Goal: Information Seeking & Learning: Understand process/instructions

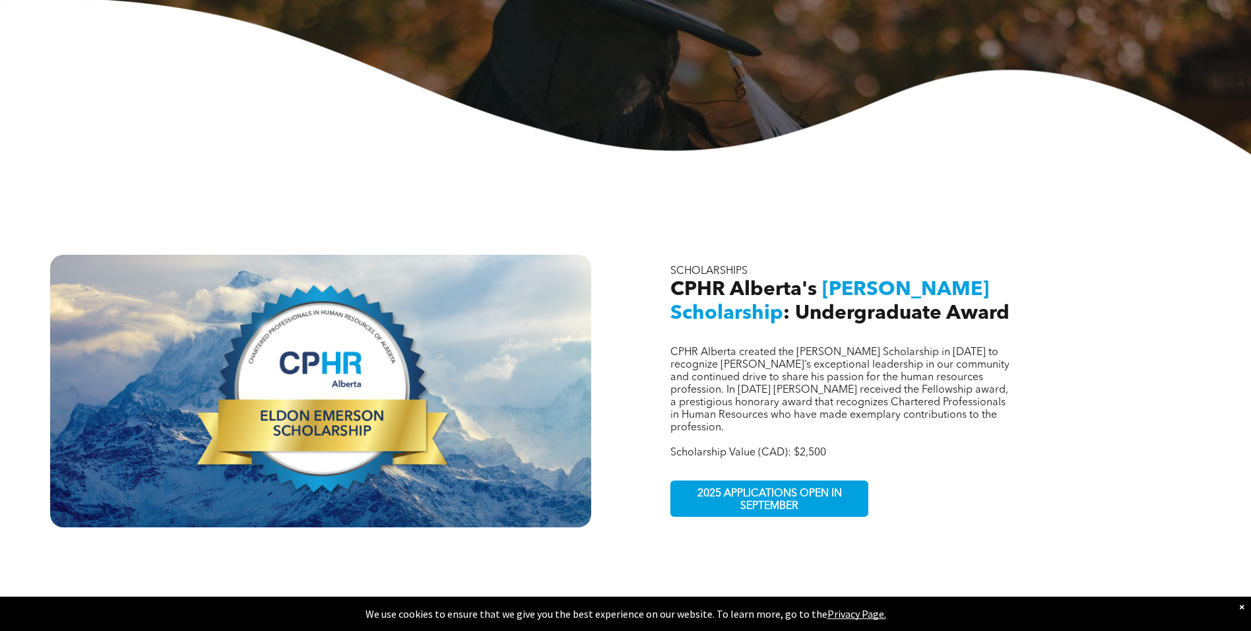
scroll to position [330, 0]
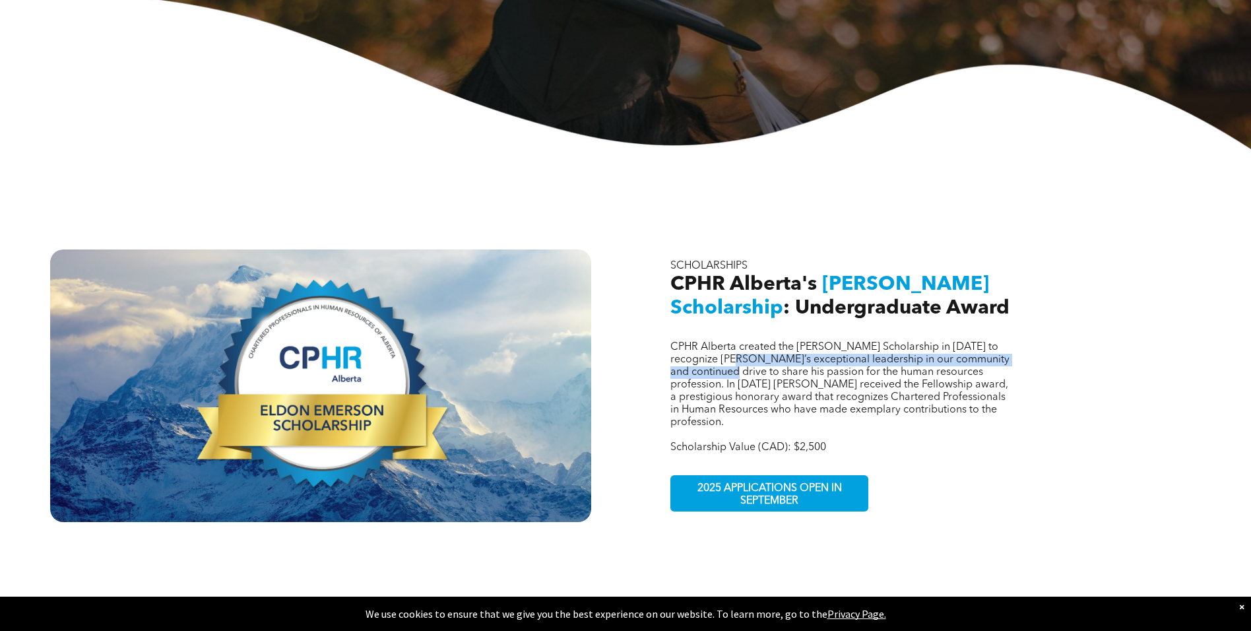
drag, startPoint x: 747, startPoint y: 350, endPoint x: 762, endPoint y: 366, distance: 21.9
click at [762, 366] on span "CPHR Alberta created the Eldon Emerson Scholarship in 2021 to recognize Eldon’s…" at bounding box center [839, 385] width 339 height 86
click at [753, 372] on span "CPHR Alberta created the Eldon Emerson Scholarship in 2021 to recognize Eldon’s…" at bounding box center [839, 385] width 339 height 86
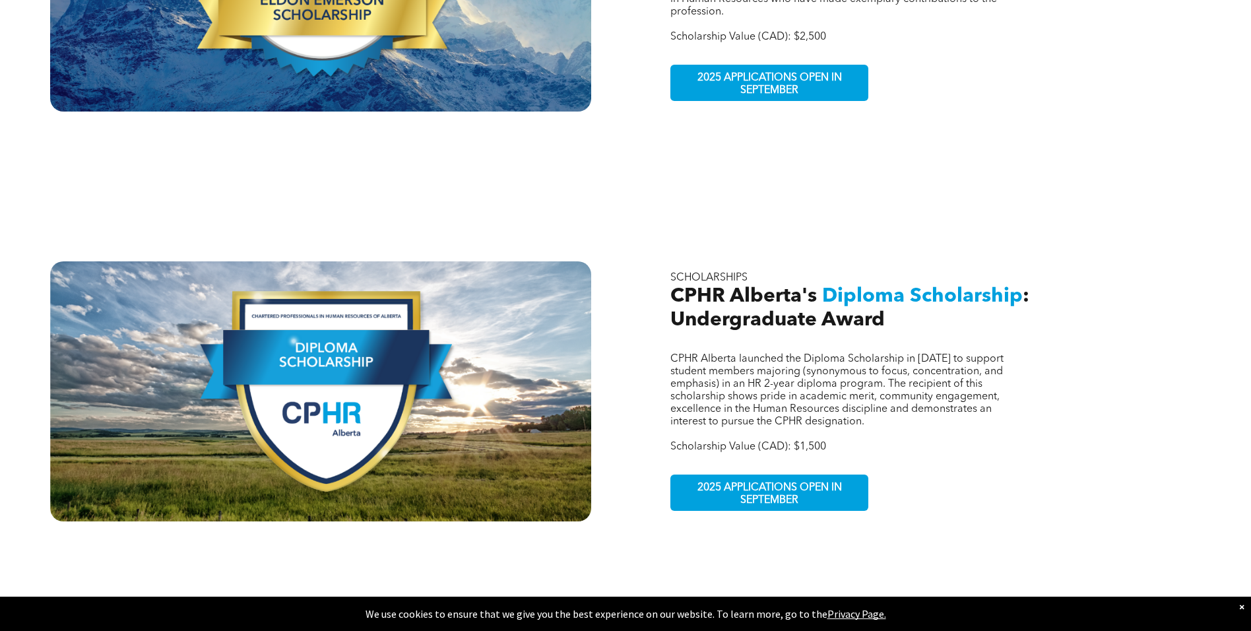
scroll to position [660, 0]
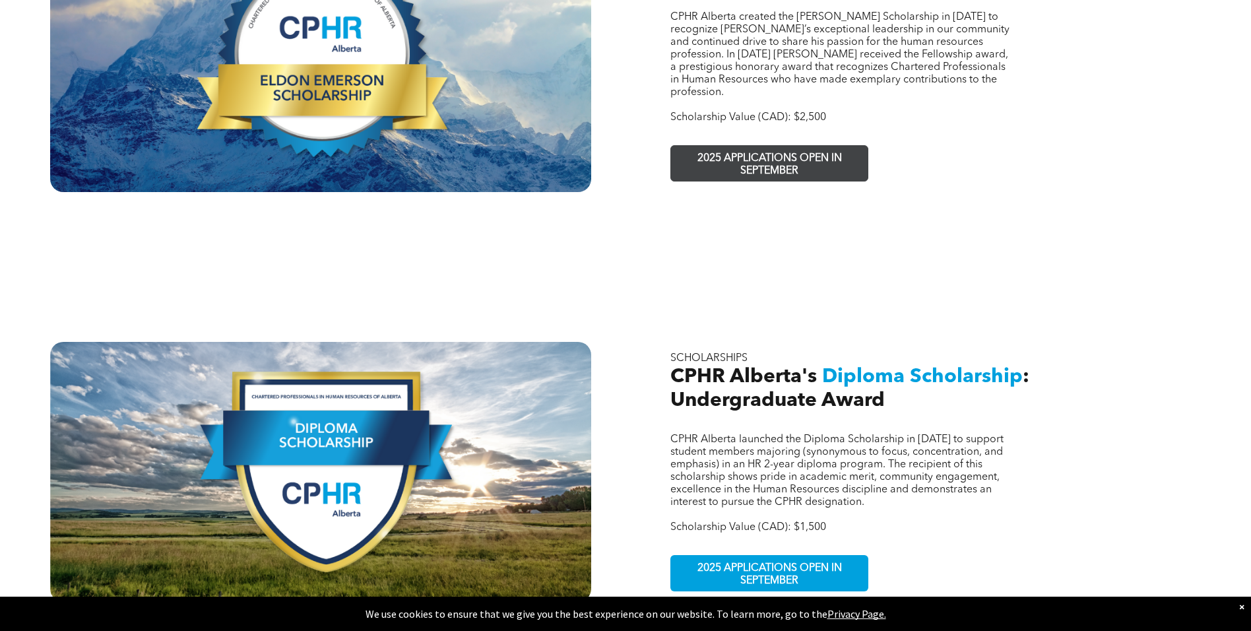
click at [712, 146] on span "2025 APPLICATIONS OPEN IN SEPTEMBER" at bounding box center [769, 165] width 193 height 38
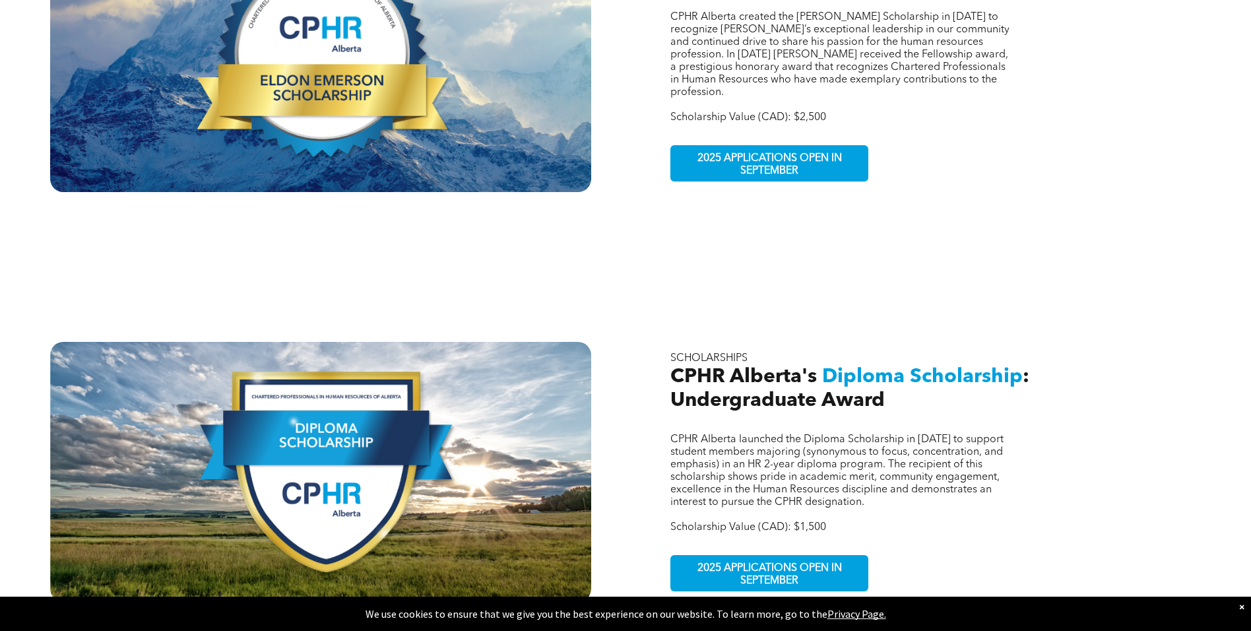
scroll to position [658, 0]
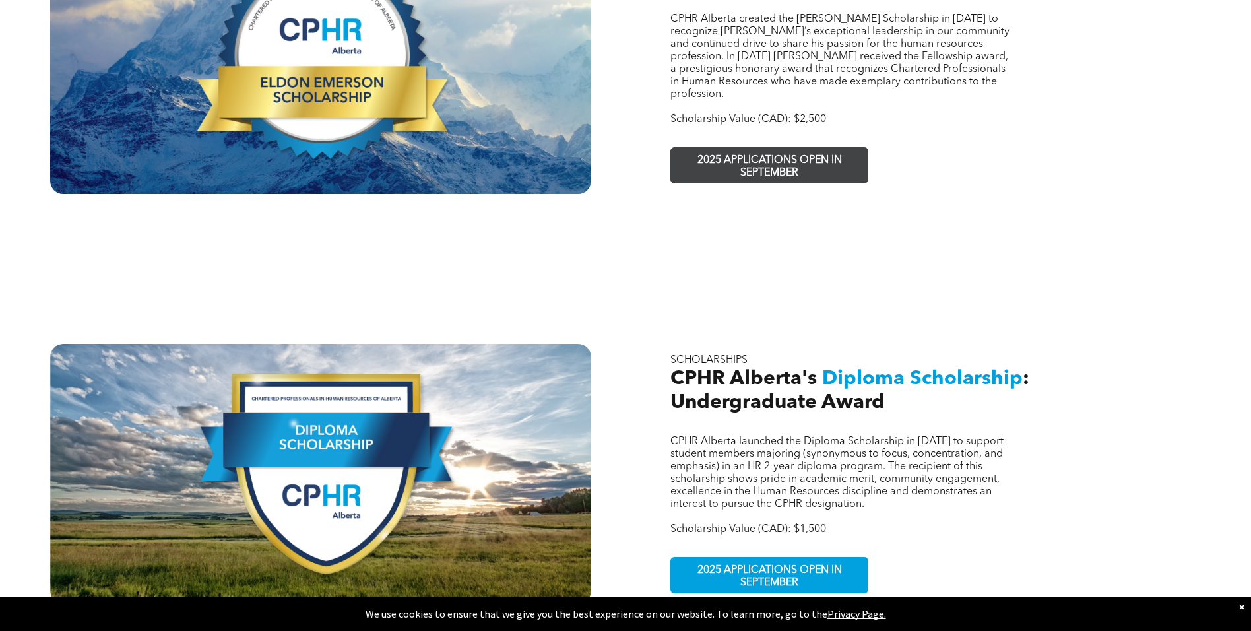
click at [750, 148] on span "2025 APPLICATIONS OPEN IN SEPTEMBER" at bounding box center [769, 167] width 193 height 38
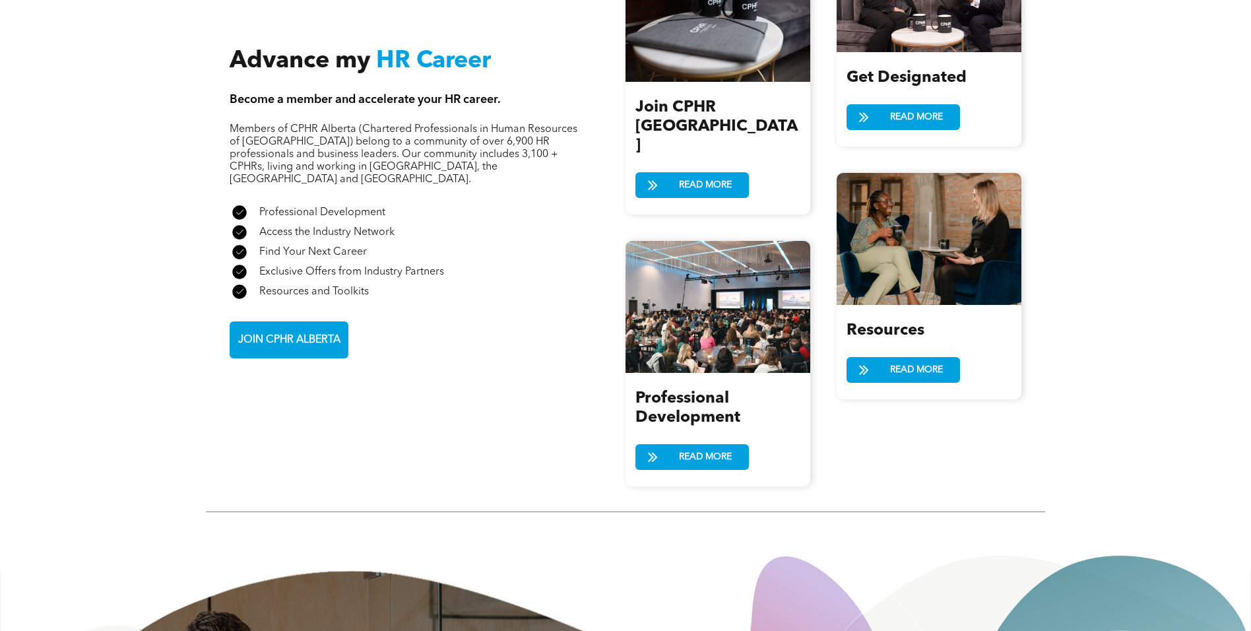
scroll to position [1518, 0]
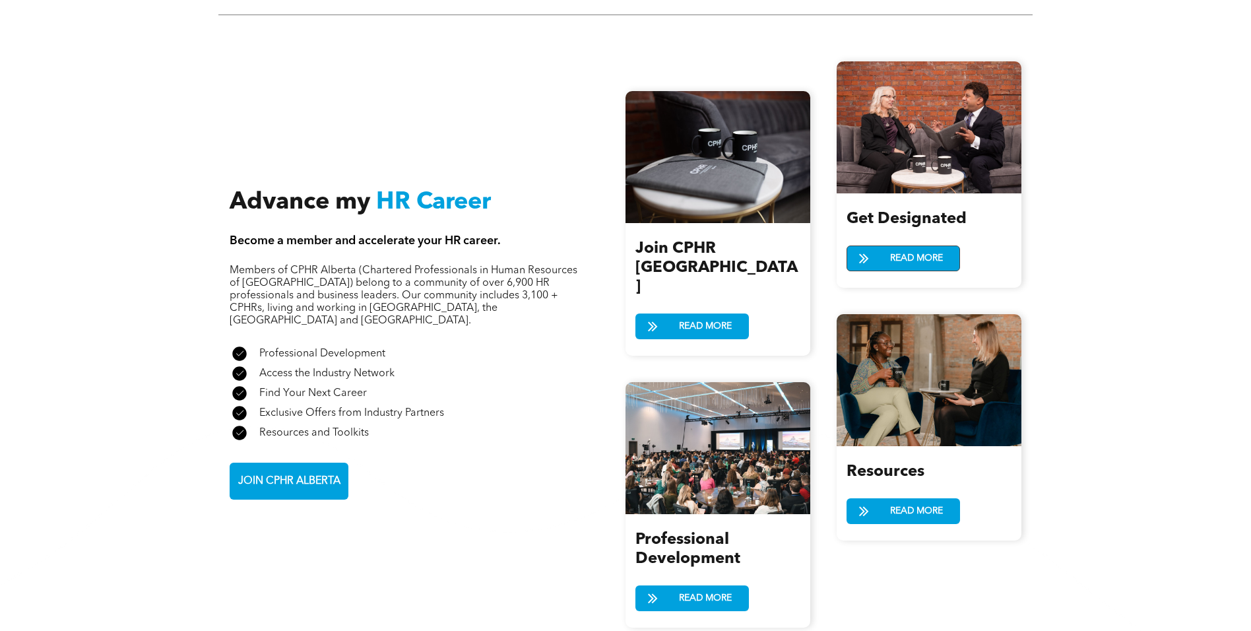
click at [880, 249] on span at bounding box center [863, 258] width 33 height 19
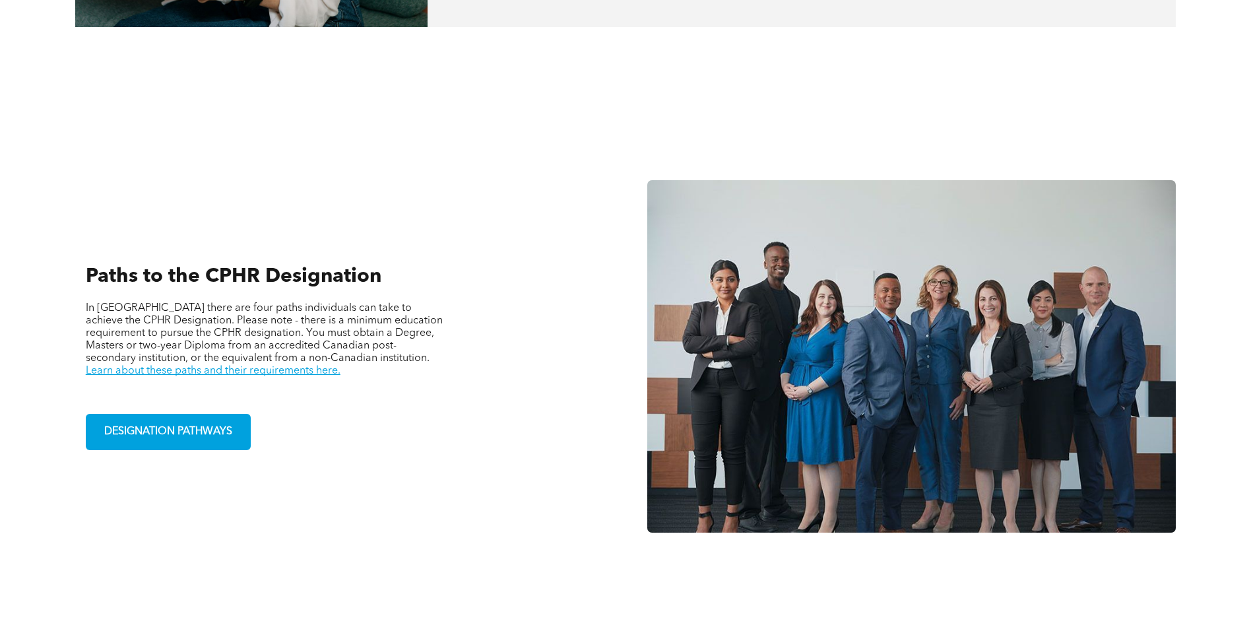
scroll to position [858, 0]
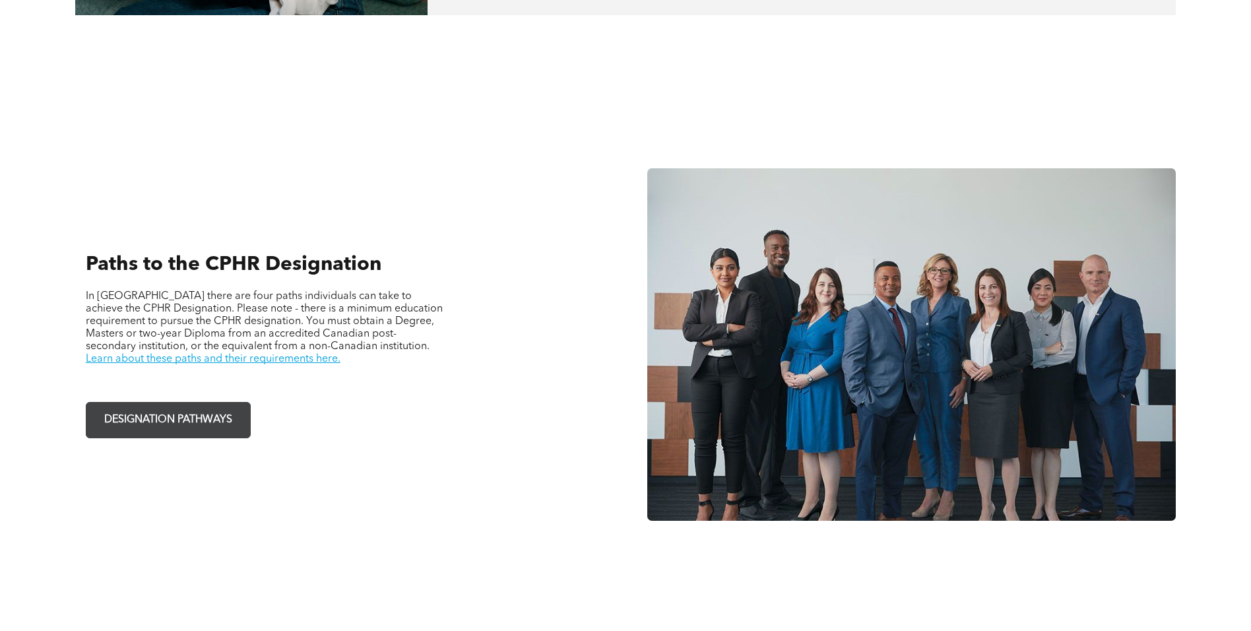
click at [216, 418] on span "DESIGNATION PATHWAYS" at bounding box center [168, 420] width 137 height 26
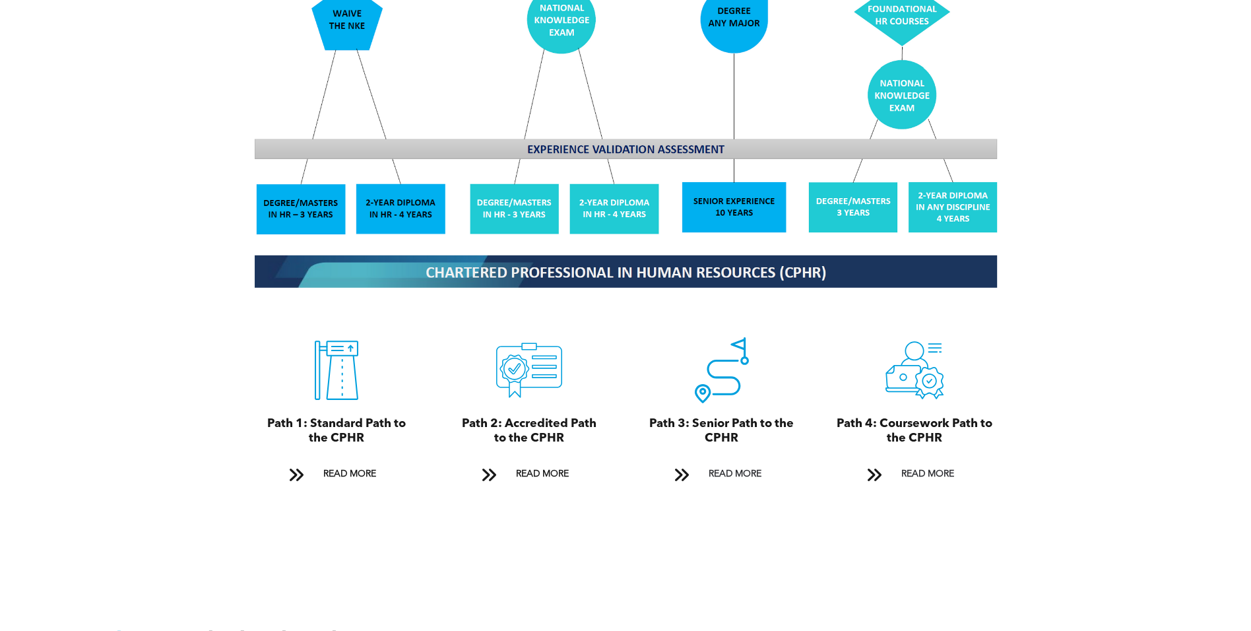
scroll to position [1320, 0]
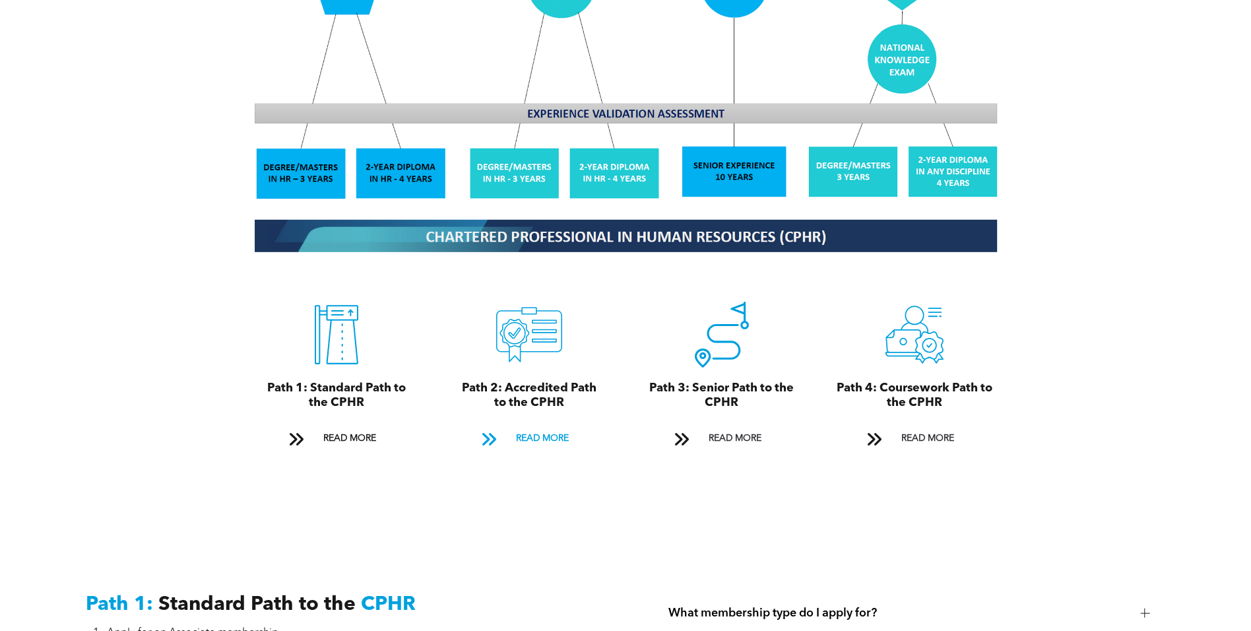
click at [496, 430] on span at bounding box center [488, 439] width 17 height 18
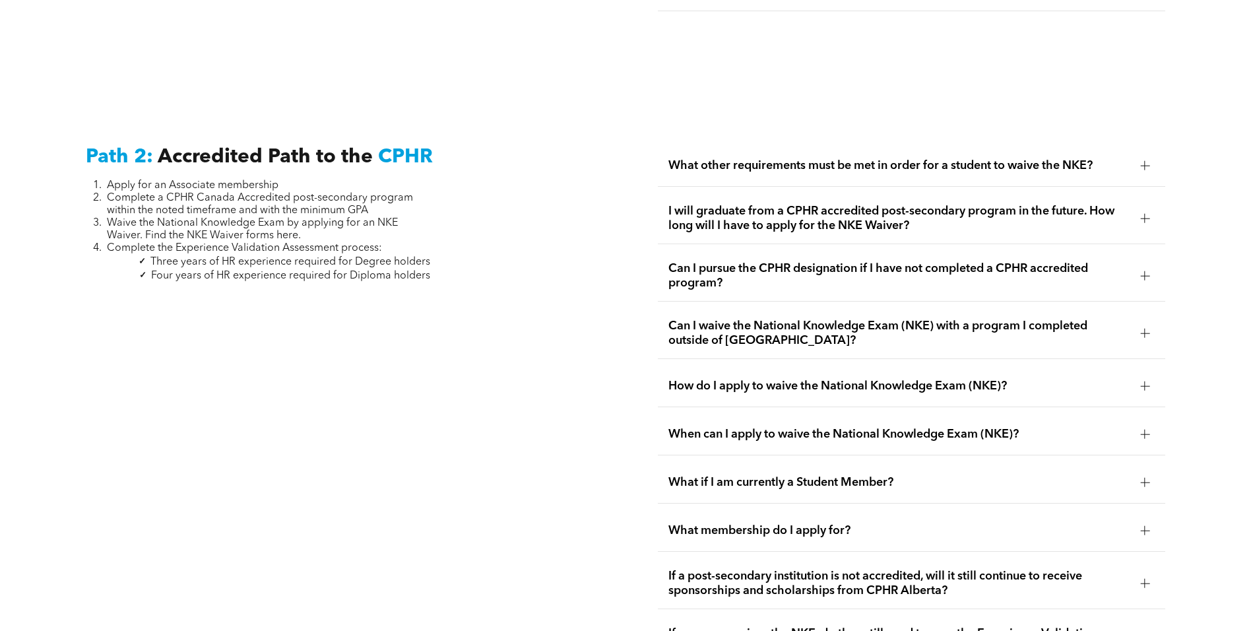
scroll to position [2156, 0]
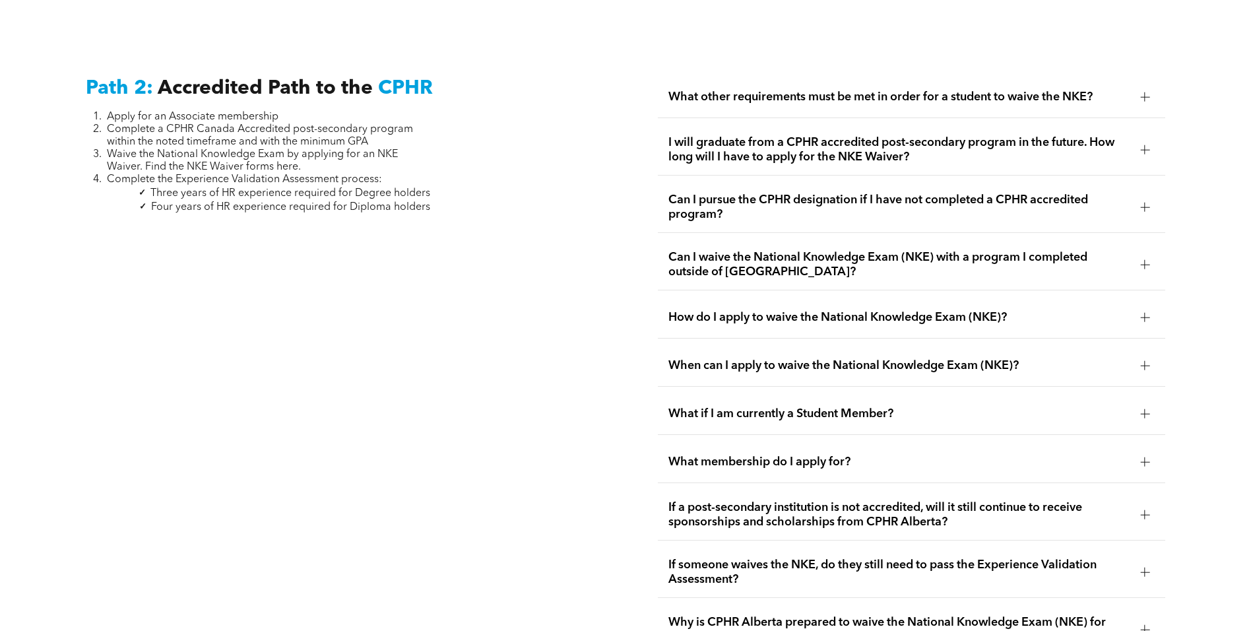
click at [740, 90] on span "What other requirements must be met in order for a student to waive the NKE?" at bounding box center [899, 97] width 461 height 15
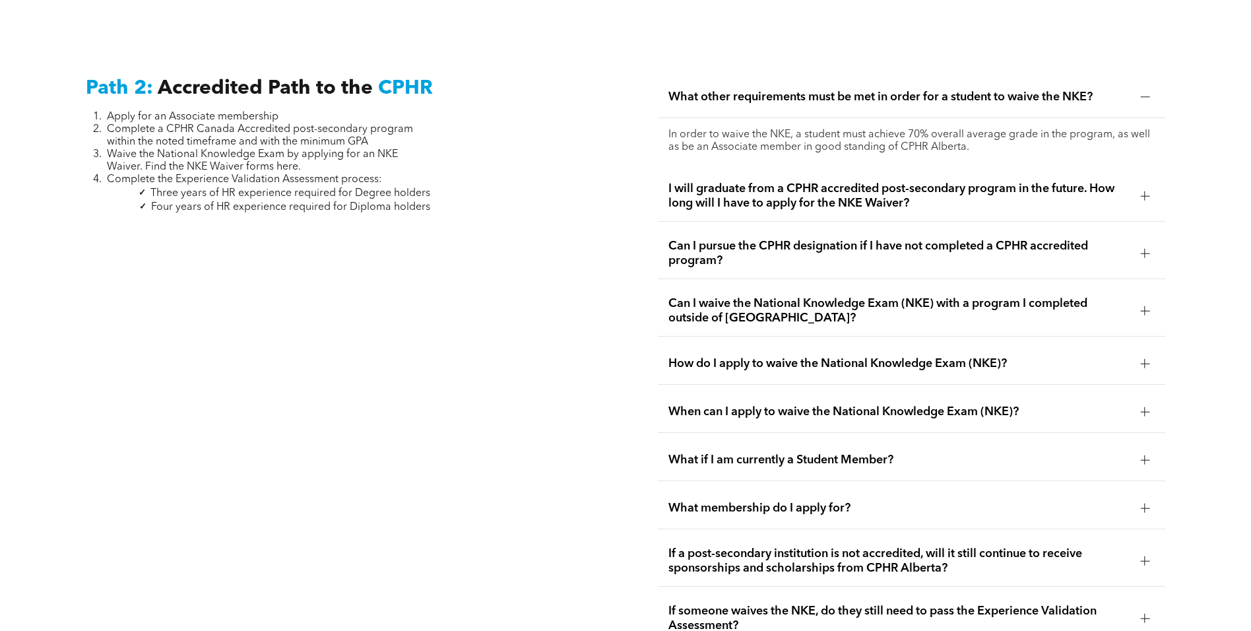
click at [740, 90] on span "What other requirements must be met in order for a student to waive the NKE?" at bounding box center [899, 97] width 461 height 15
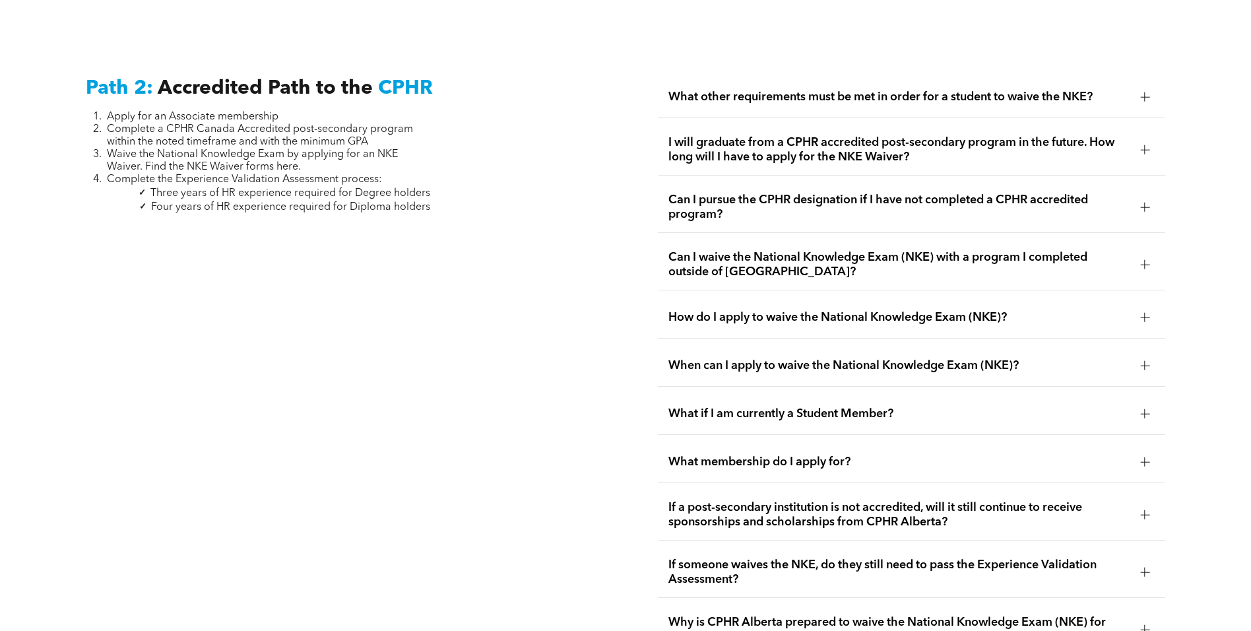
click at [718, 143] on span "I will graduate from a CPHR accredited post-secondary program in the future. Ho…" at bounding box center [899, 149] width 461 height 29
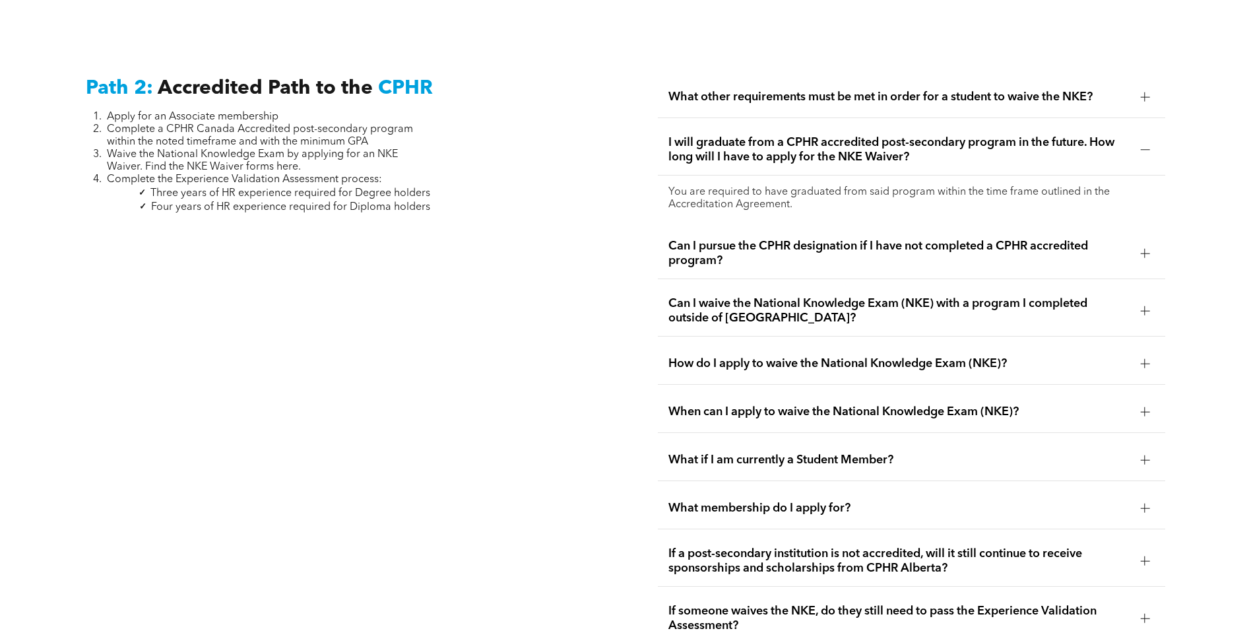
click at [718, 143] on span "I will graduate from a CPHR accredited post-secondary program in the future. Ho…" at bounding box center [899, 149] width 461 height 29
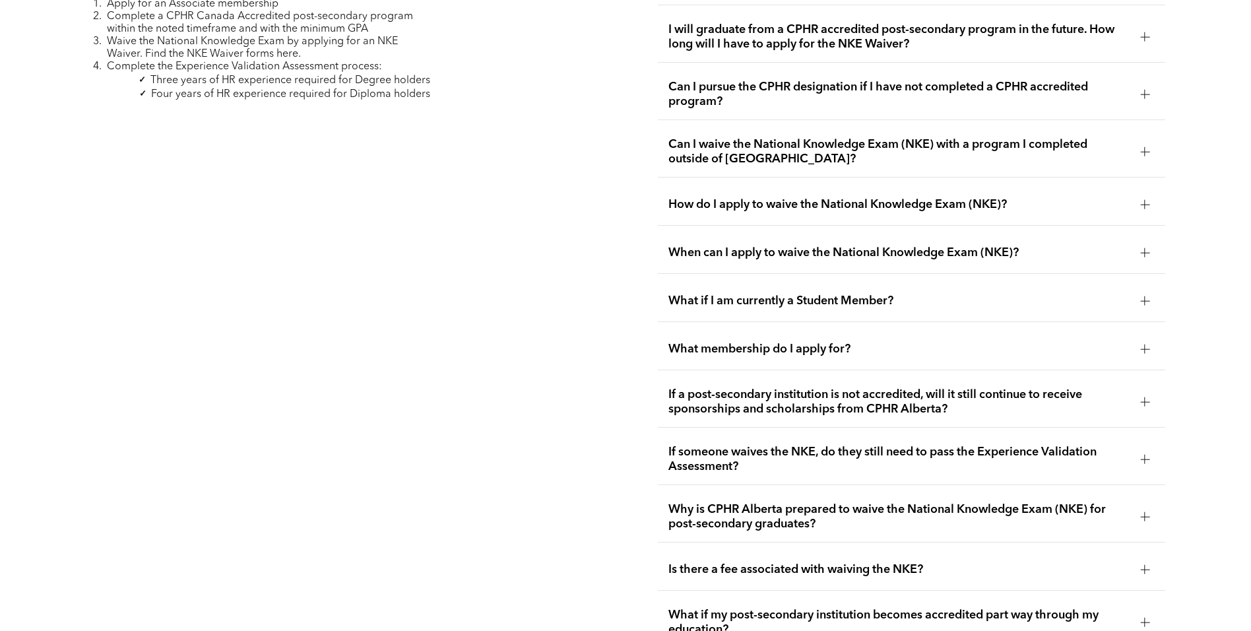
scroll to position [2288, 0]
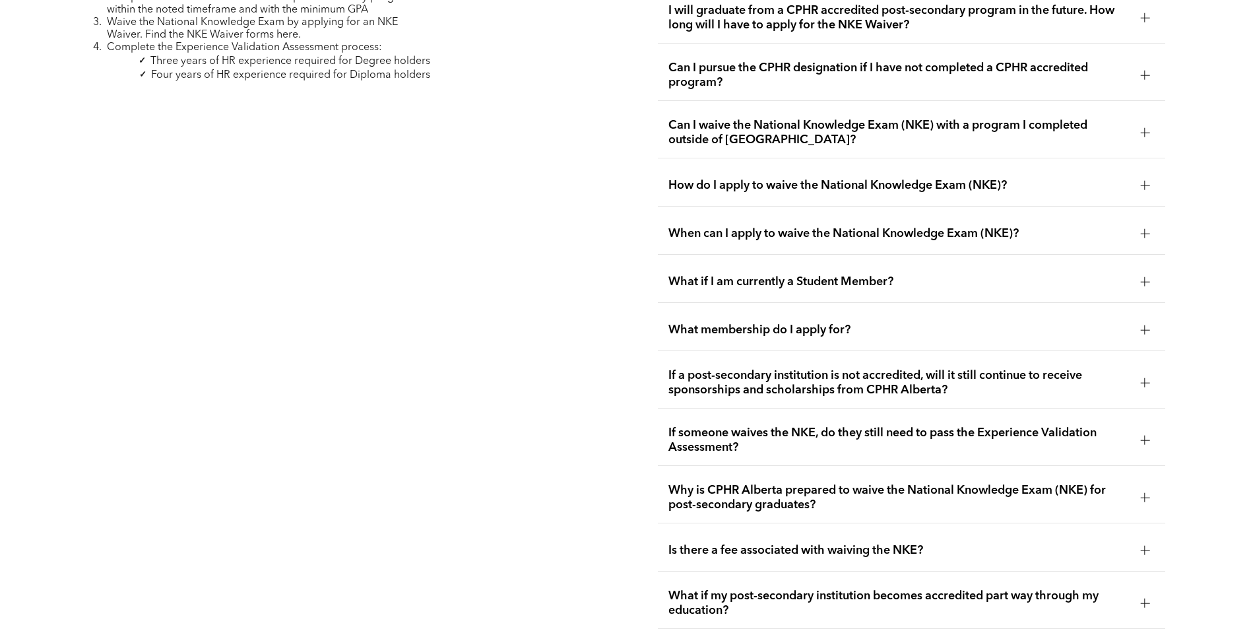
click at [719, 165] on div "How do I apply to waive the National Knowledge Exam (NKE)?" at bounding box center [911, 186] width 507 height 42
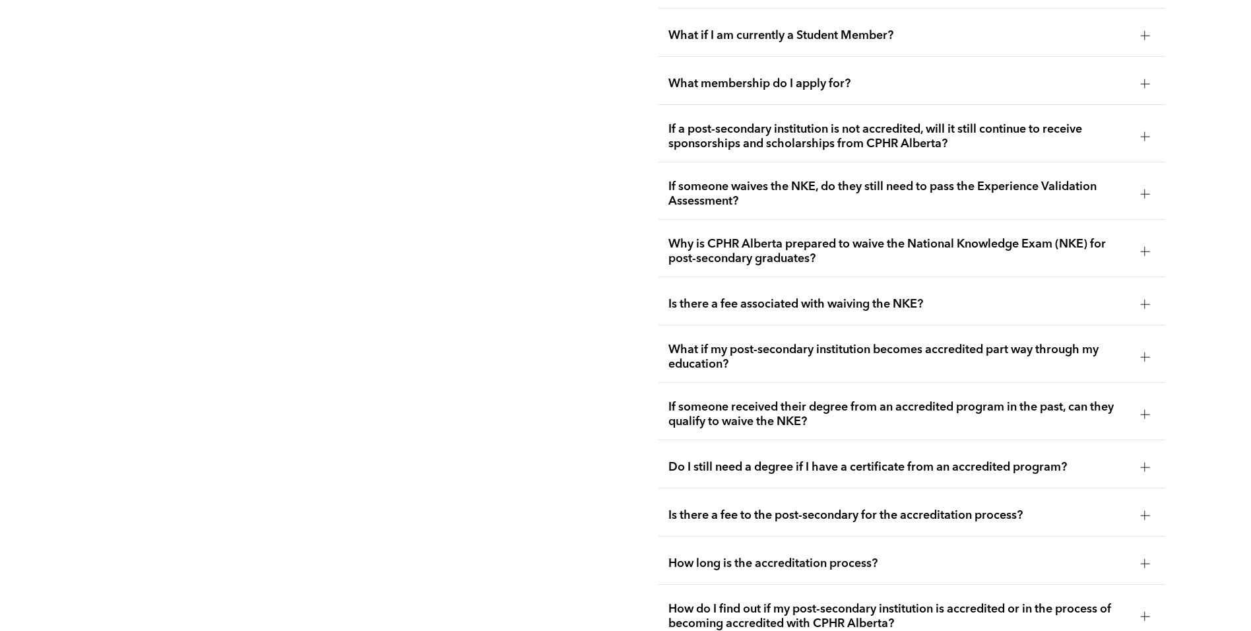
scroll to position [2684, 0]
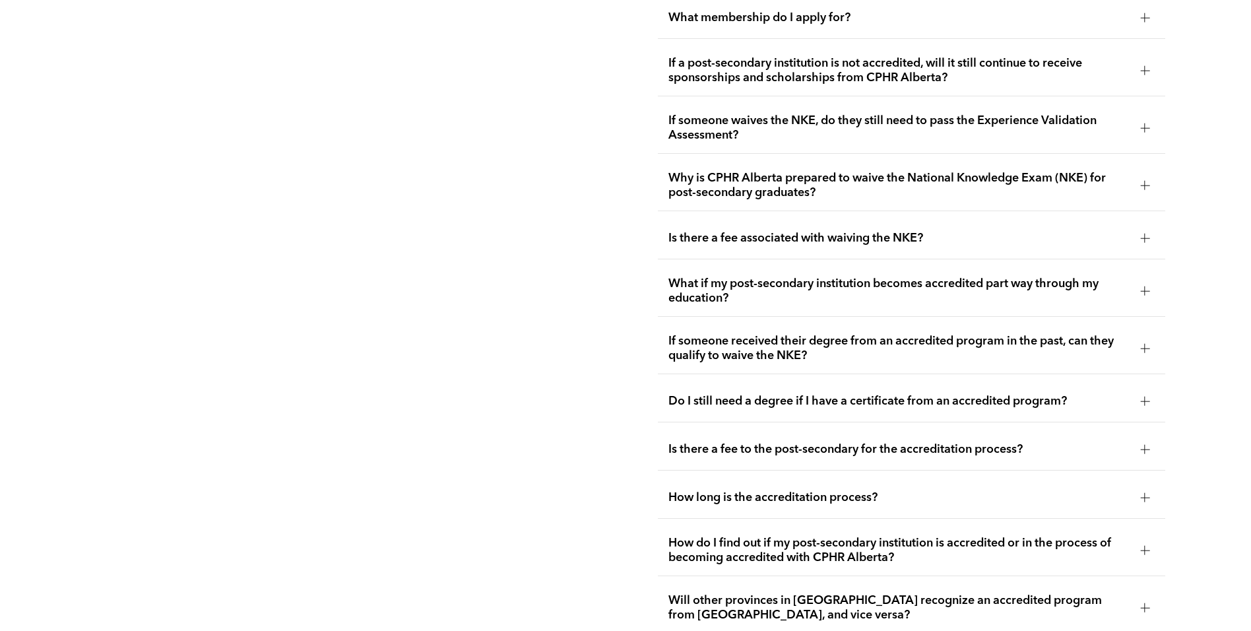
click at [693, 114] on span "If someone waives the NKE, do they still need to pass the Experience Validation…" at bounding box center [899, 128] width 461 height 29
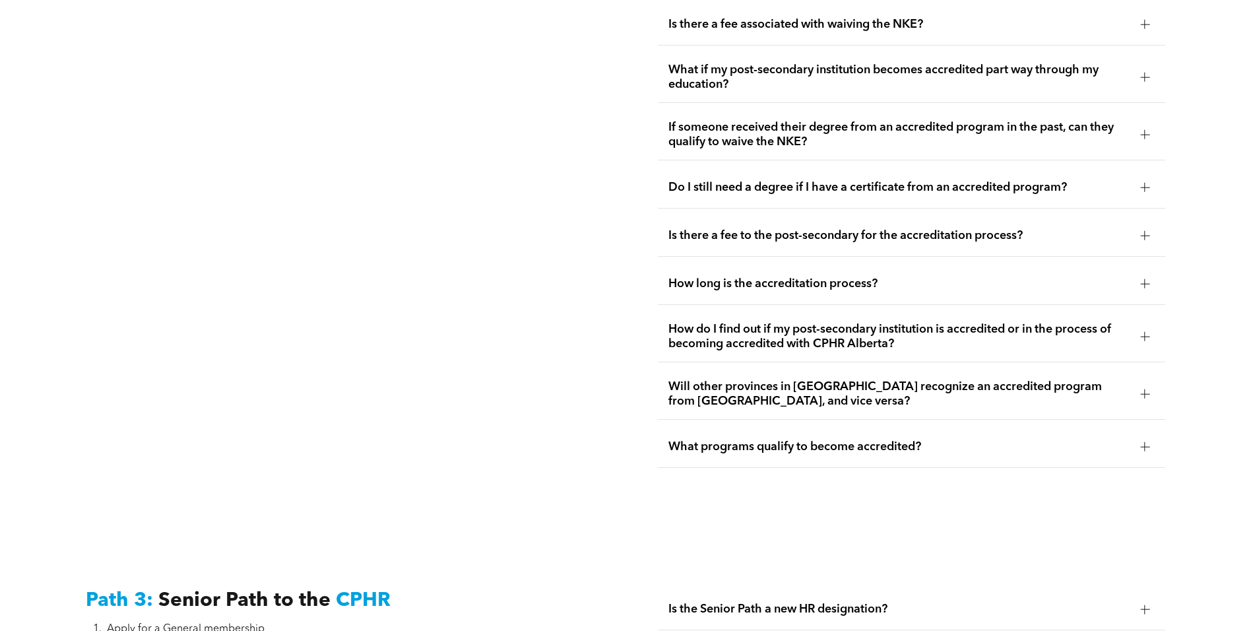
scroll to position [2882, 0]
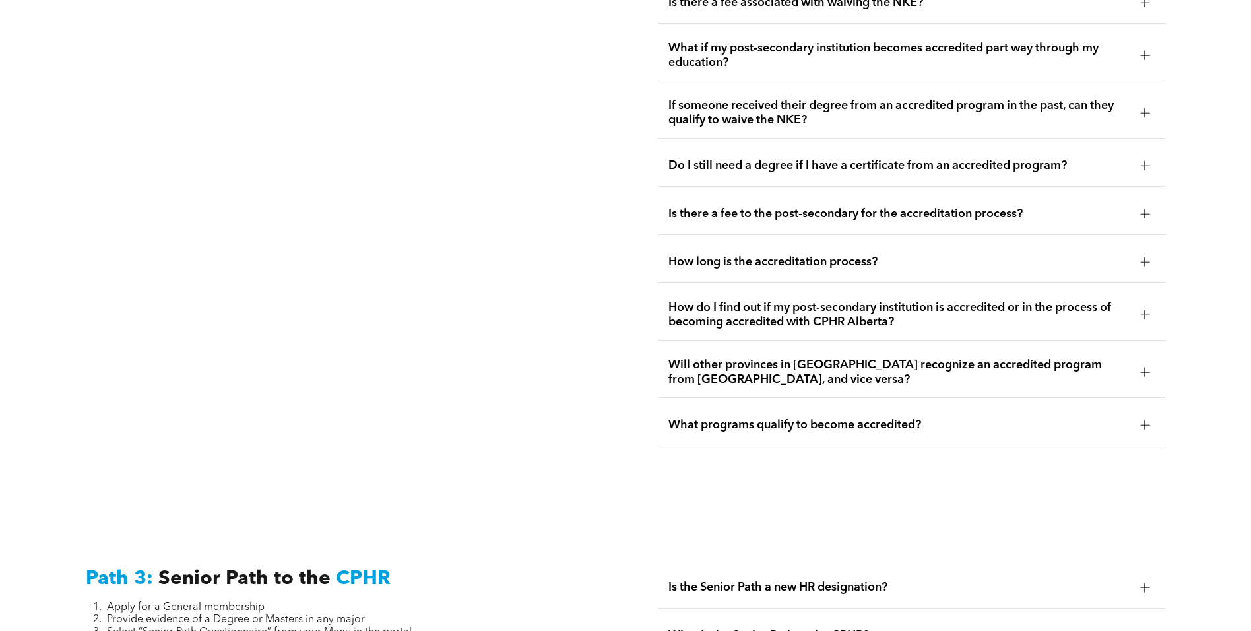
click at [684, 158] on span "Do I still need a degree if I have a certificate from an accredited program?" at bounding box center [899, 165] width 461 height 15
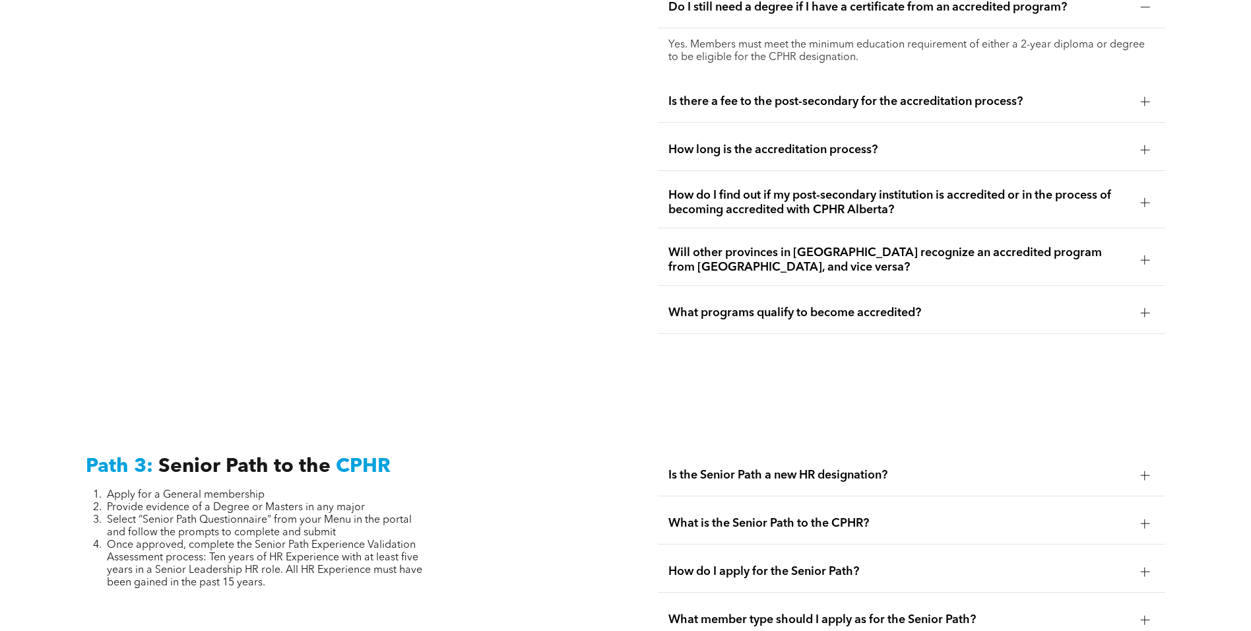
scroll to position [3014, 0]
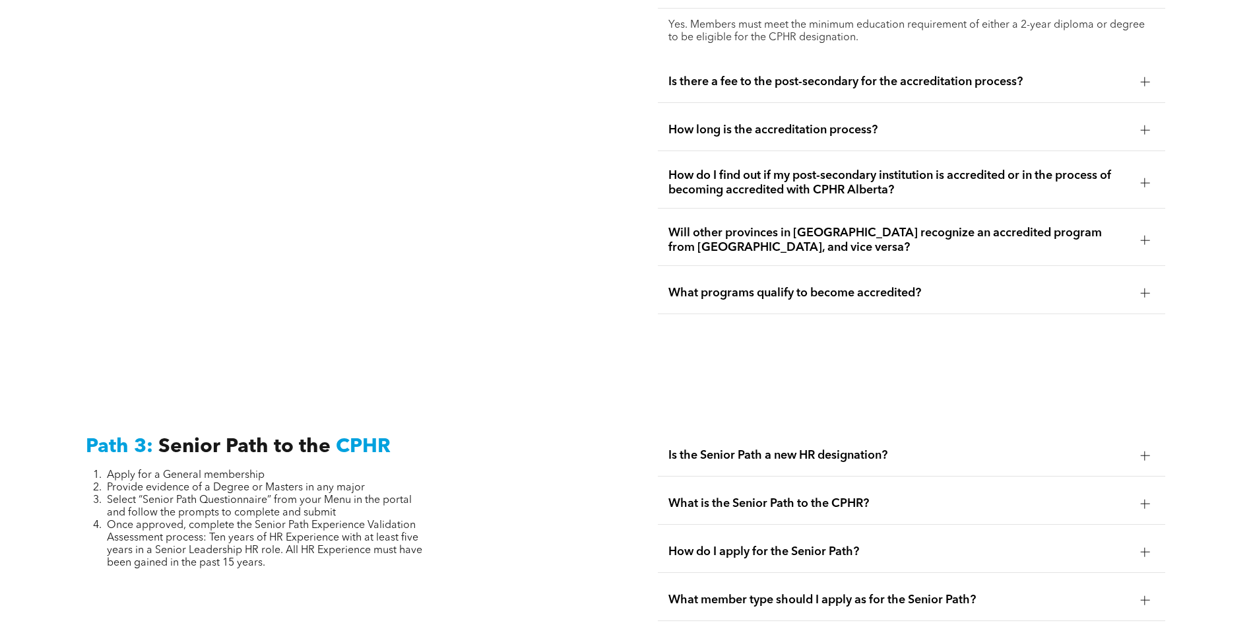
click at [691, 123] on span "How long is the accreditation process?" at bounding box center [899, 130] width 461 height 15
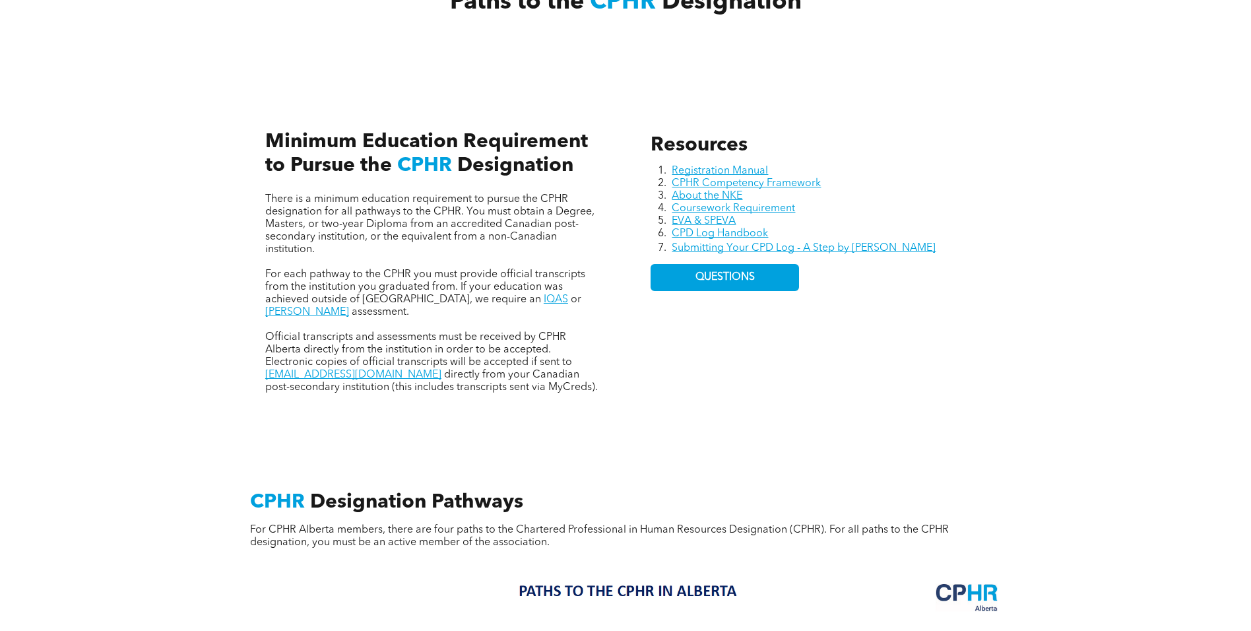
scroll to position [506, 0]
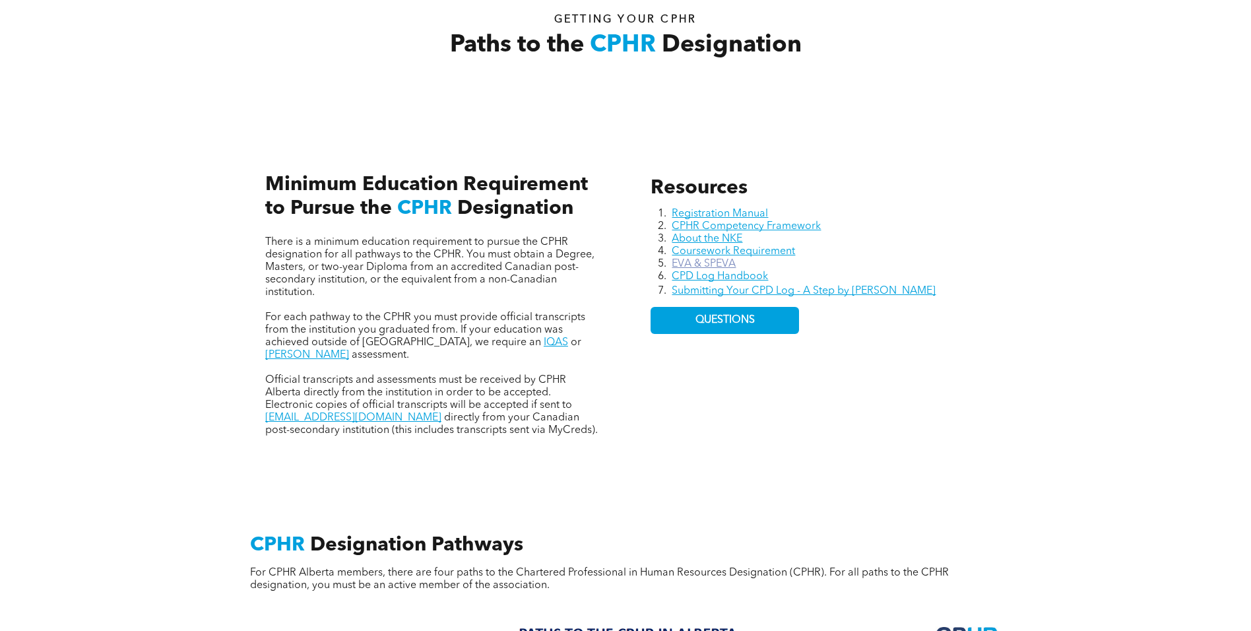
click at [674, 263] on link "EVA & SPEVA" at bounding box center [704, 264] width 64 height 11
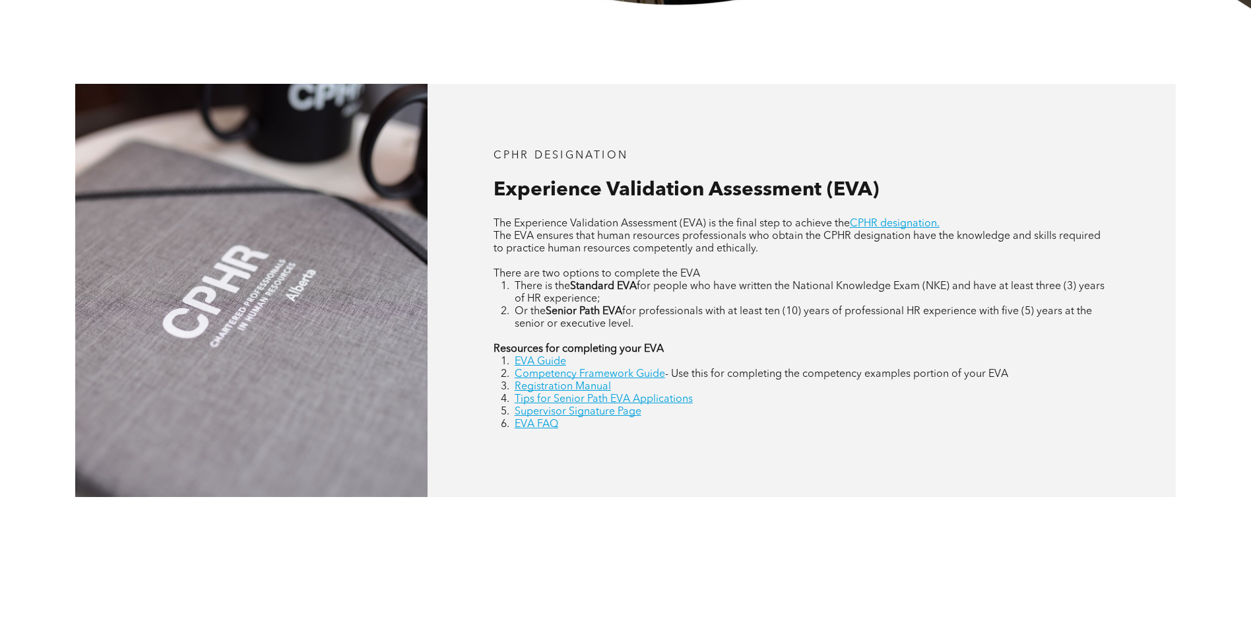
scroll to position [594, 0]
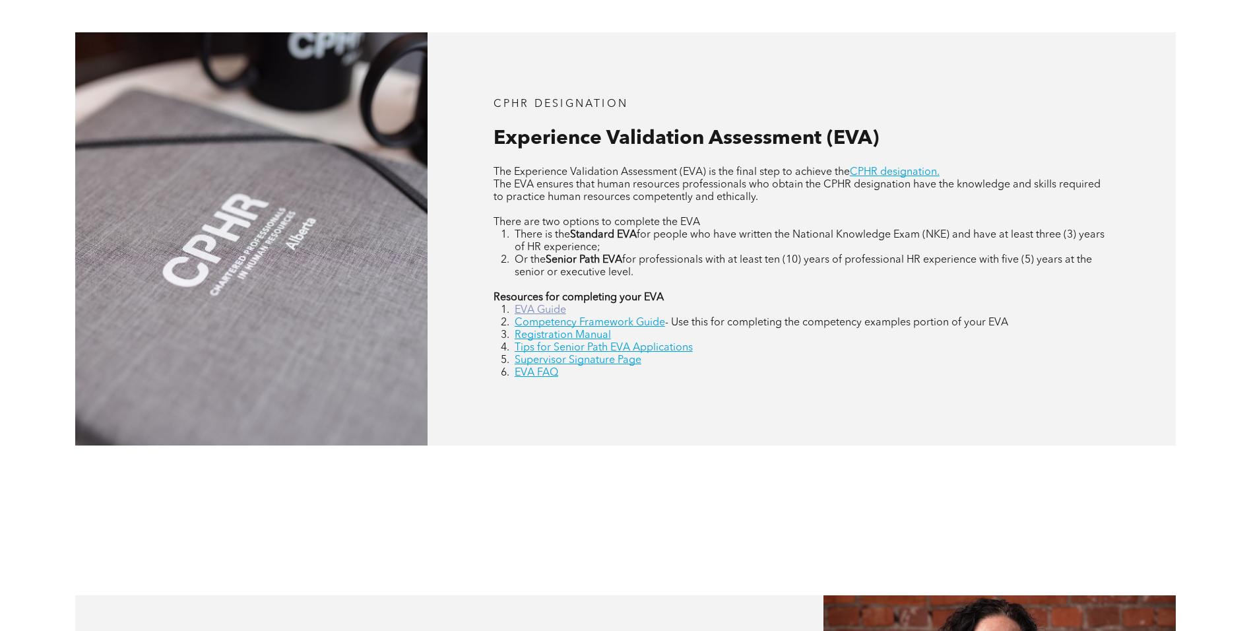
click at [527, 310] on link "EVA Guide" at bounding box center [540, 310] width 51 height 11
